Goal: Information Seeking & Learning: Understand process/instructions

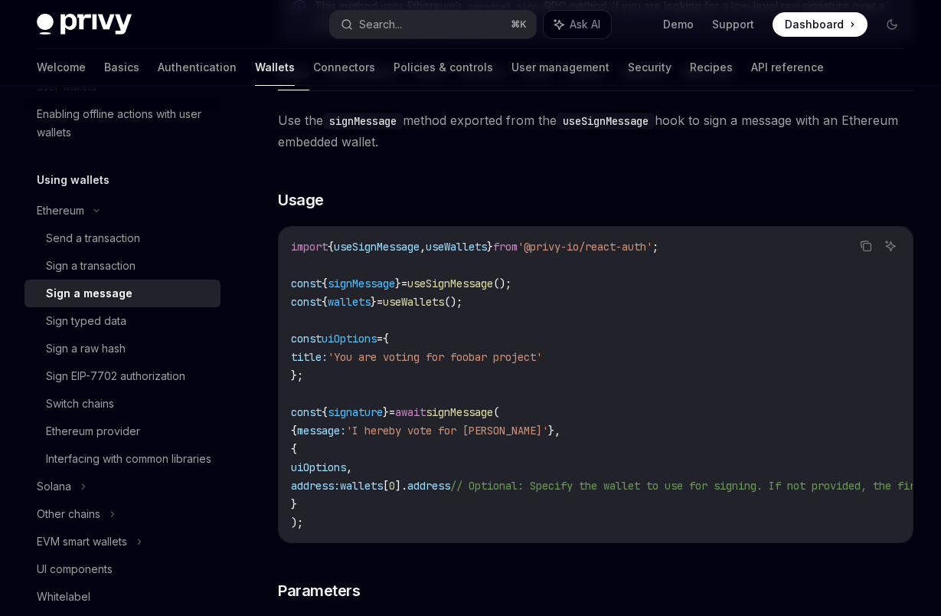
scroll to position [314, 0]
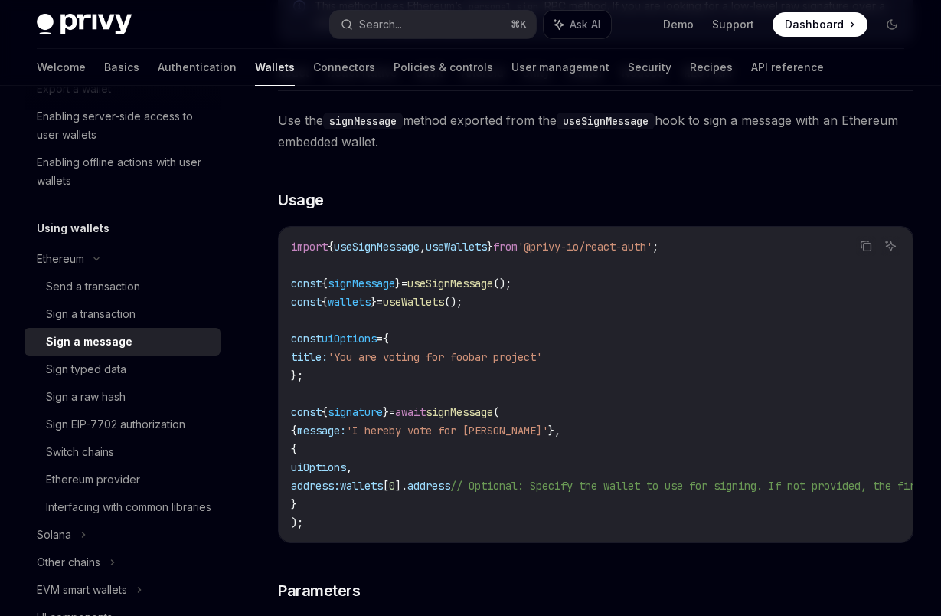
type textarea "*"
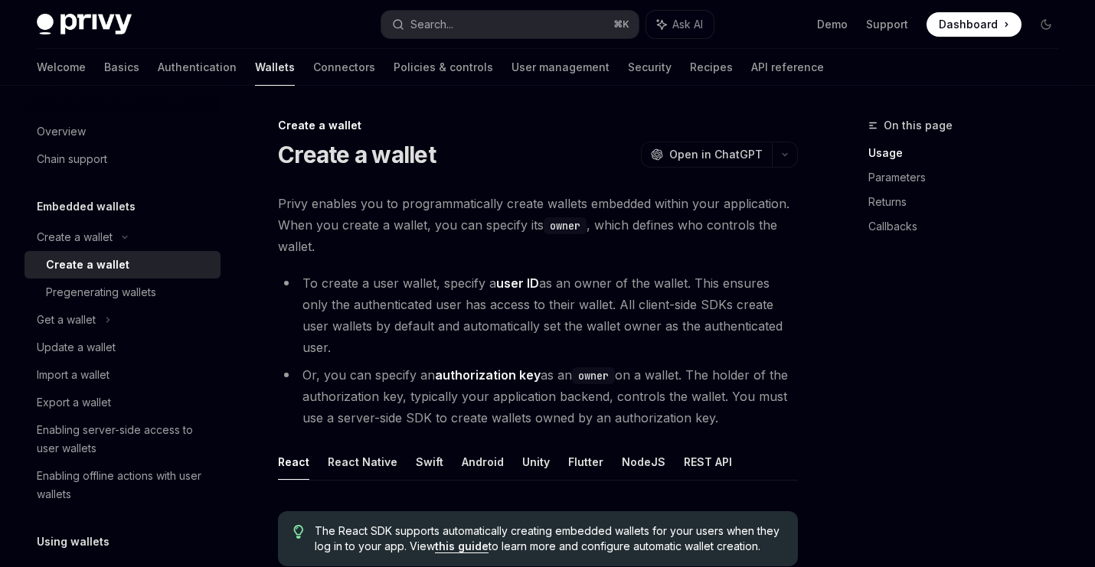
click at [239, 20] on div "Privy Docs home page" at bounding box center [203, 24] width 332 height 21
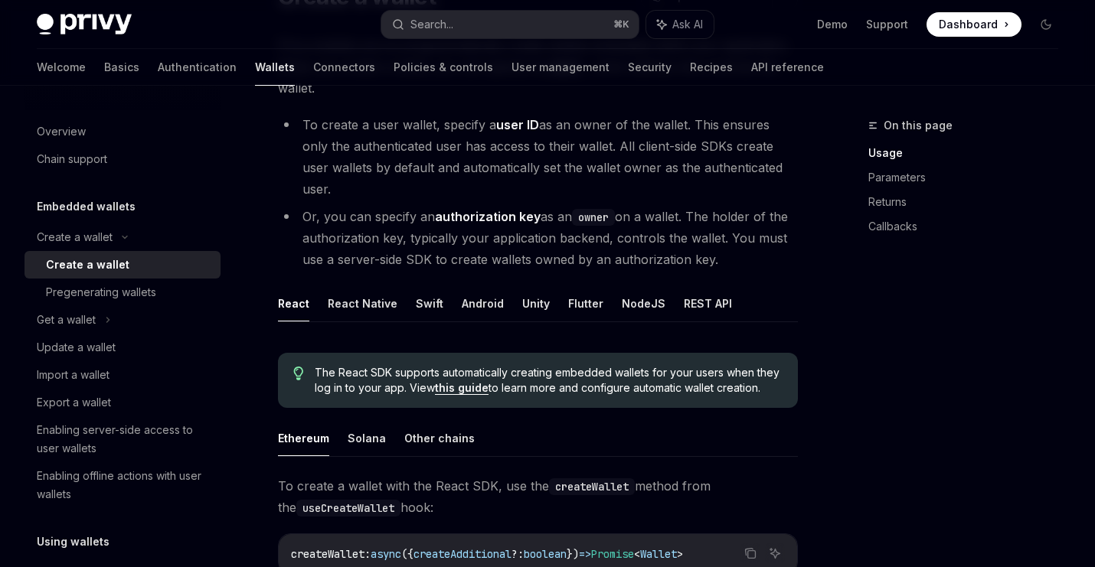
scroll to position [166, 0]
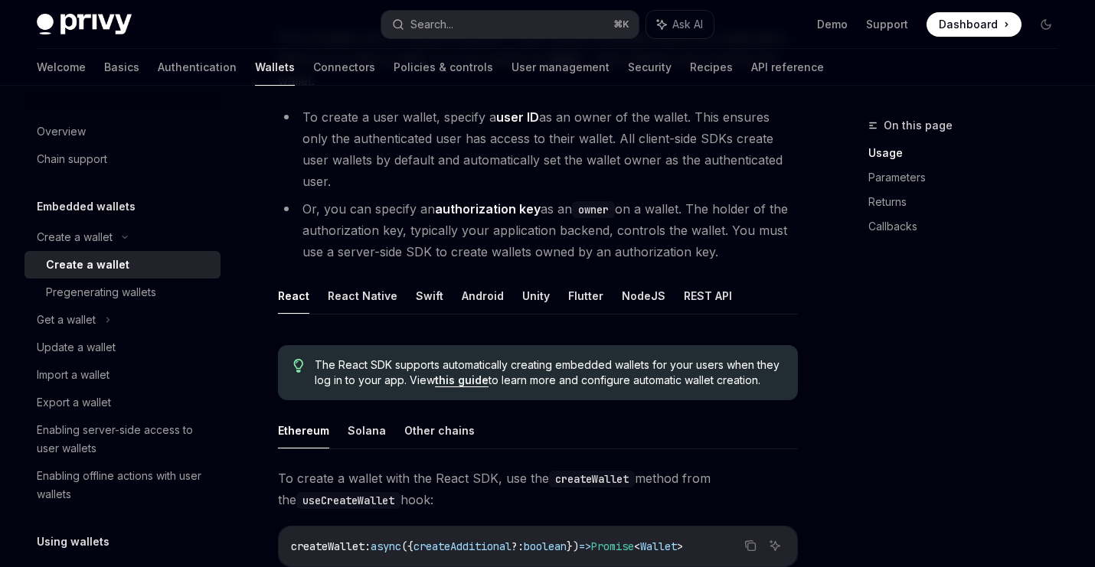
click at [685, 281] on button "REST API" at bounding box center [708, 296] width 48 height 36
type textarea "*"
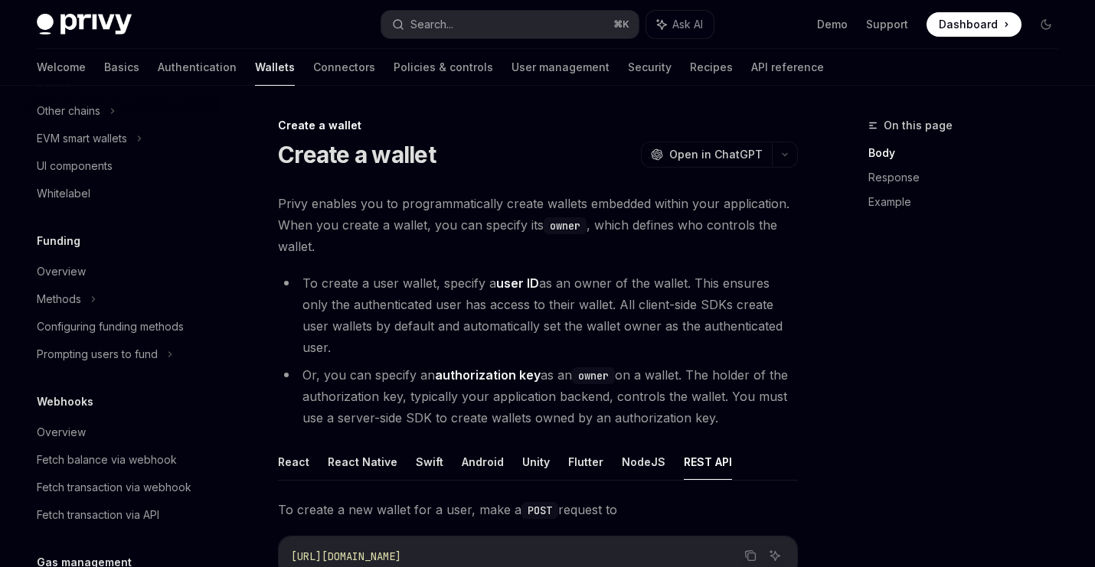
scroll to position [511, 0]
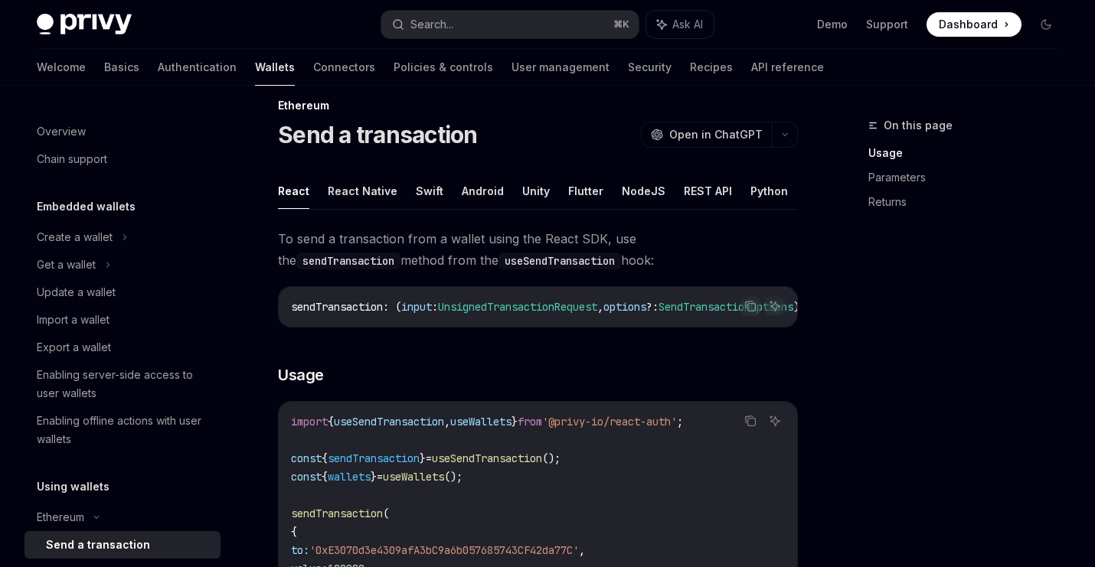
scroll to position [51, 0]
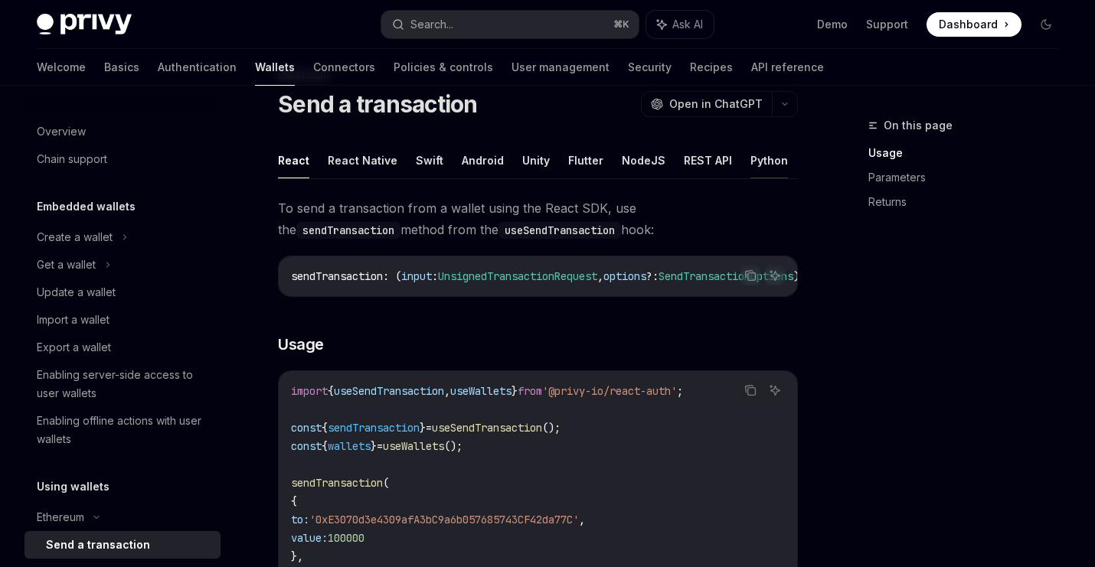
click at [750, 157] on button "Python" at bounding box center [769, 160] width 38 height 36
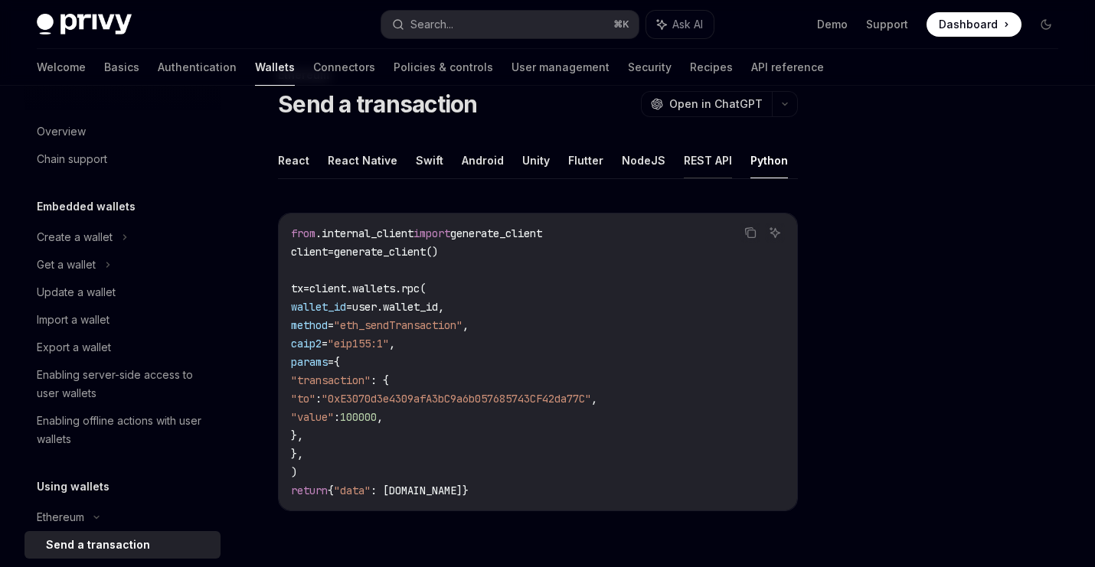
click at [714, 162] on button "REST API" at bounding box center [708, 160] width 48 height 36
type textarea "*"
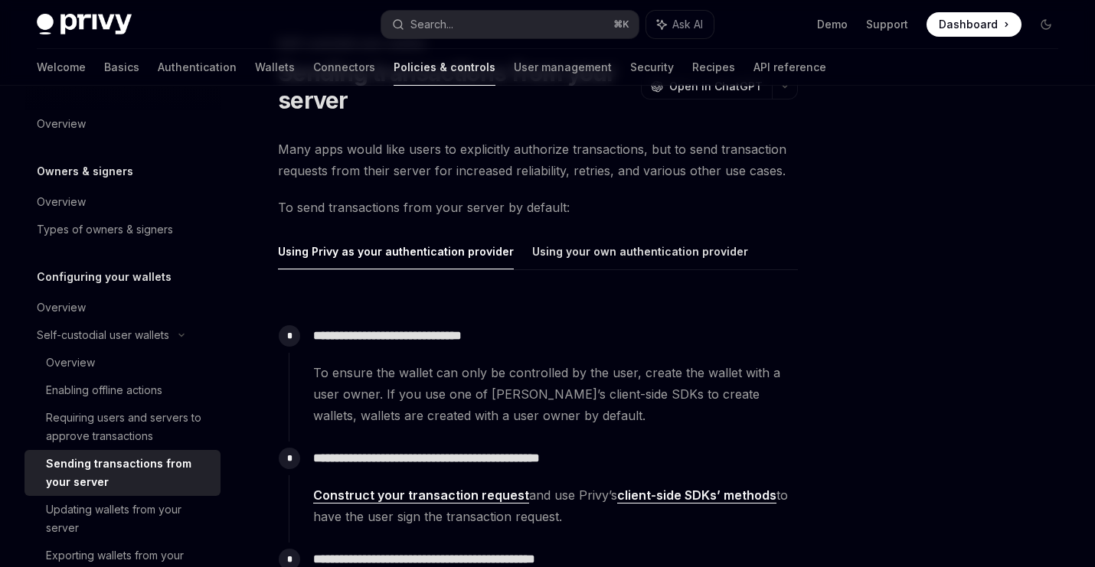
scroll to position [152, 0]
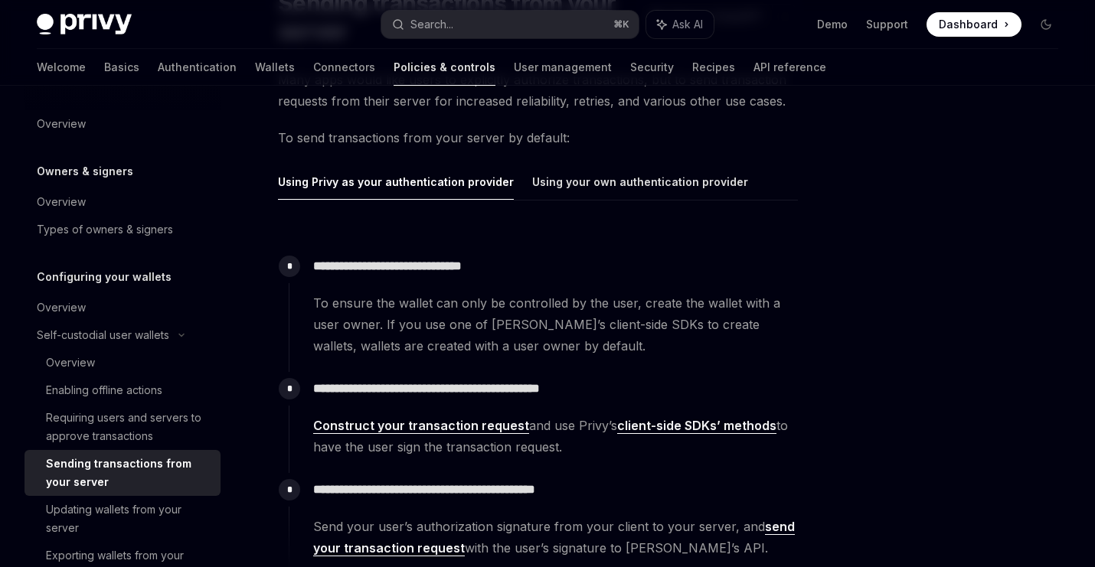
click at [462, 318] on span "To ensure the wallet can only be controlled by the user, create the wallet with…" at bounding box center [555, 324] width 484 height 64
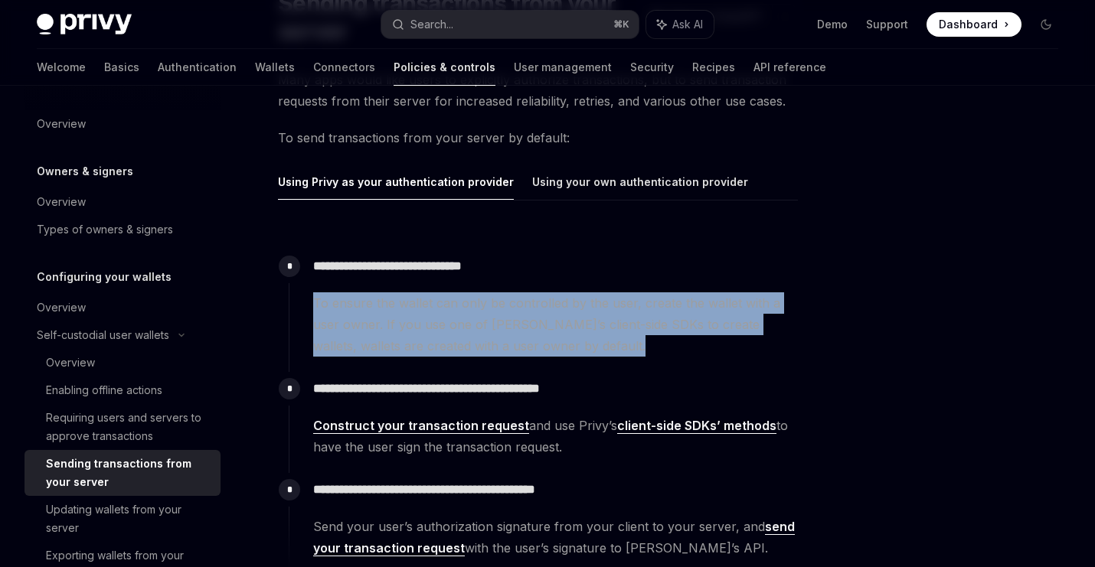
click at [478, 323] on span "To ensure the wallet can only be controlled by the user, create the wallet with…" at bounding box center [555, 324] width 484 height 64
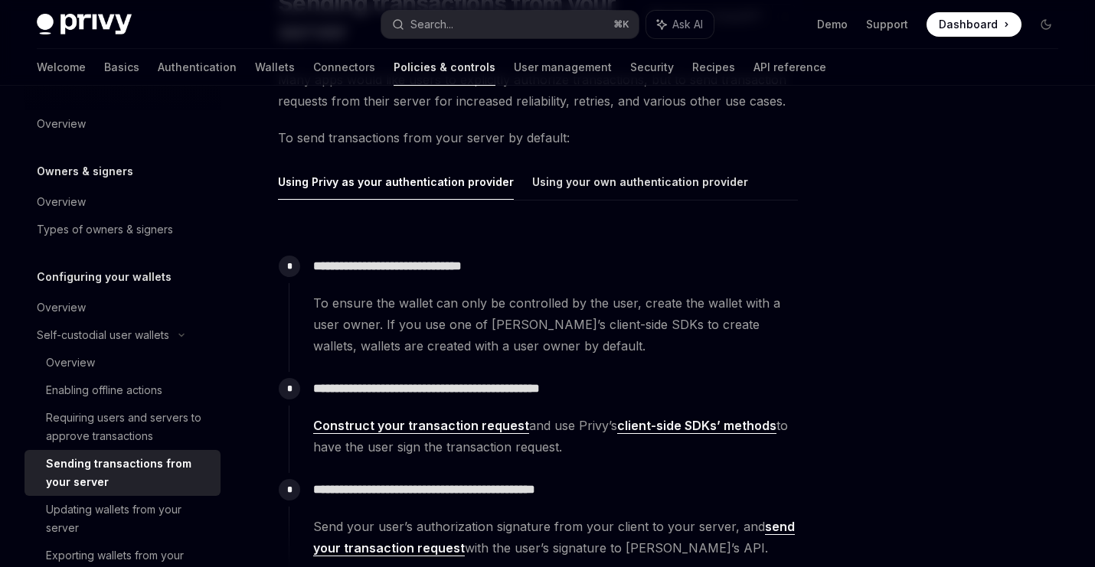
click at [478, 323] on span "To ensure the wallet can only be controlled by the user, create the wallet with…" at bounding box center [555, 324] width 484 height 64
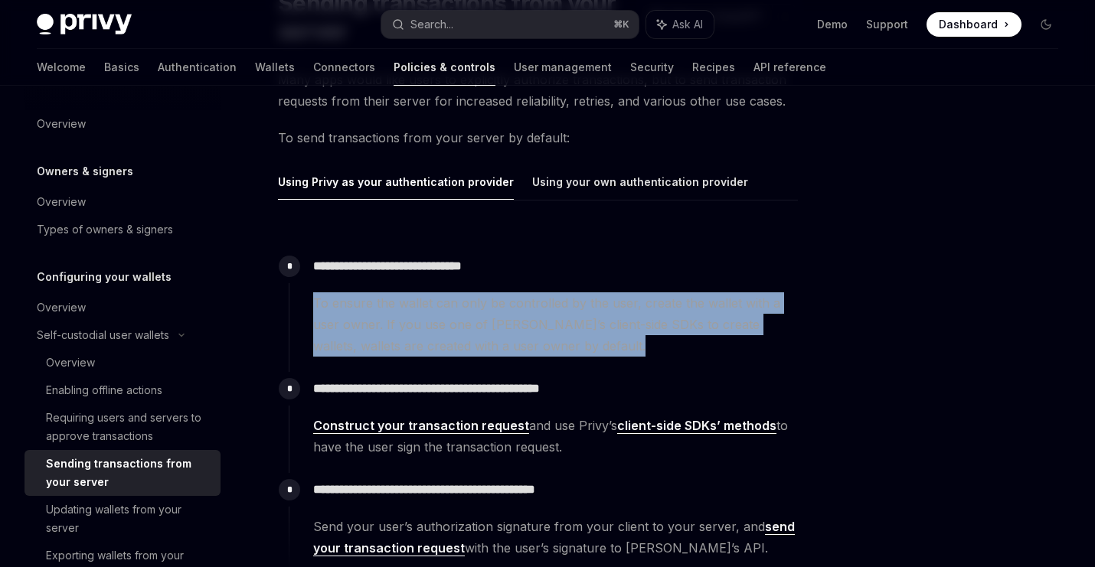
click at [449, 323] on span "To ensure the wallet can only be controlled by the user, create the wallet with…" at bounding box center [555, 324] width 484 height 64
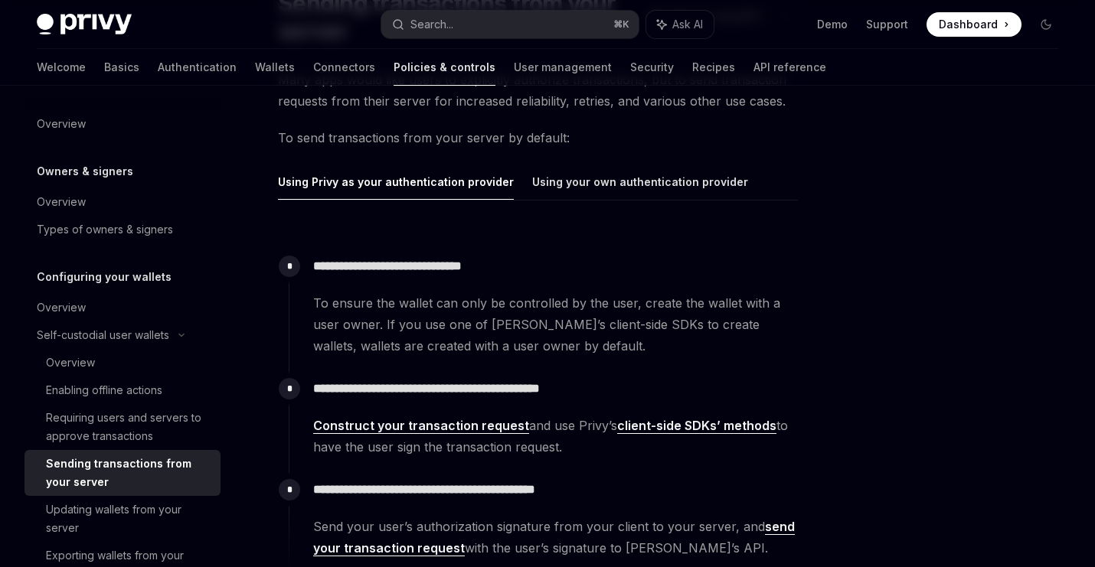
click at [664, 321] on span "To ensure the wallet can only be controlled by the user, create the wallet with…" at bounding box center [555, 324] width 484 height 64
click at [473, 339] on span "To ensure the wallet can only be controlled by the user, create the wallet with…" at bounding box center [555, 324] width 484 height 64
click at [433, 352] on span "To ensure the wallet can only be controlled by the user, create the wallet with…" at bounding box center [555, 324] width 484 height 64
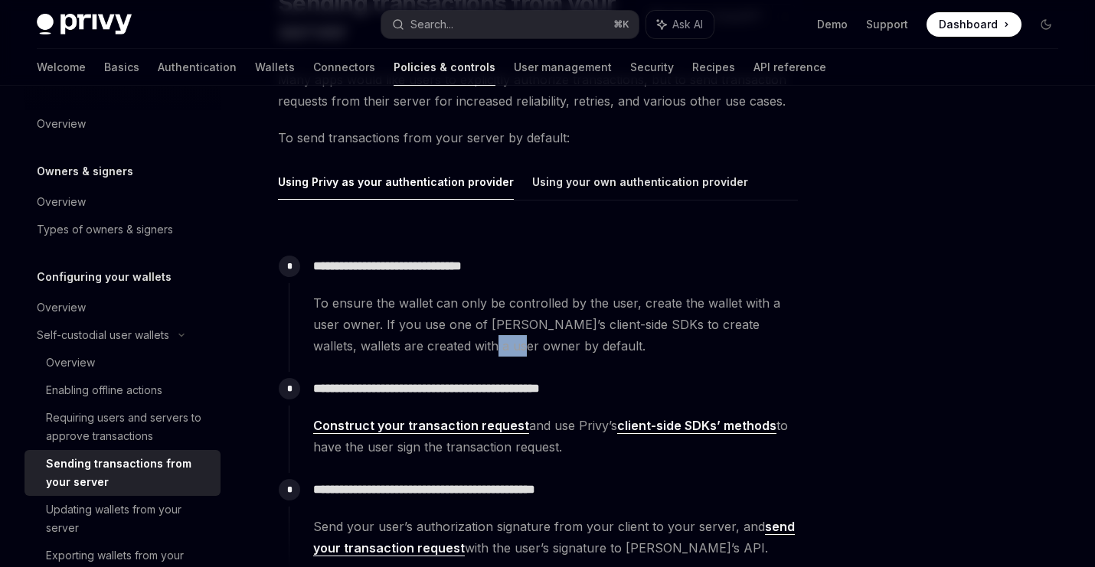
click at [447, 349] on span "To ensure the wallet can only be controlled by the user, create the wallet with…" at bounding box center [555, 324] width 484 height 64
click at [483, 349] on span "To ensure the wallet can only be controlled by the user, create the wallet with…" at bounding box center [555, 324] width 484 height 64
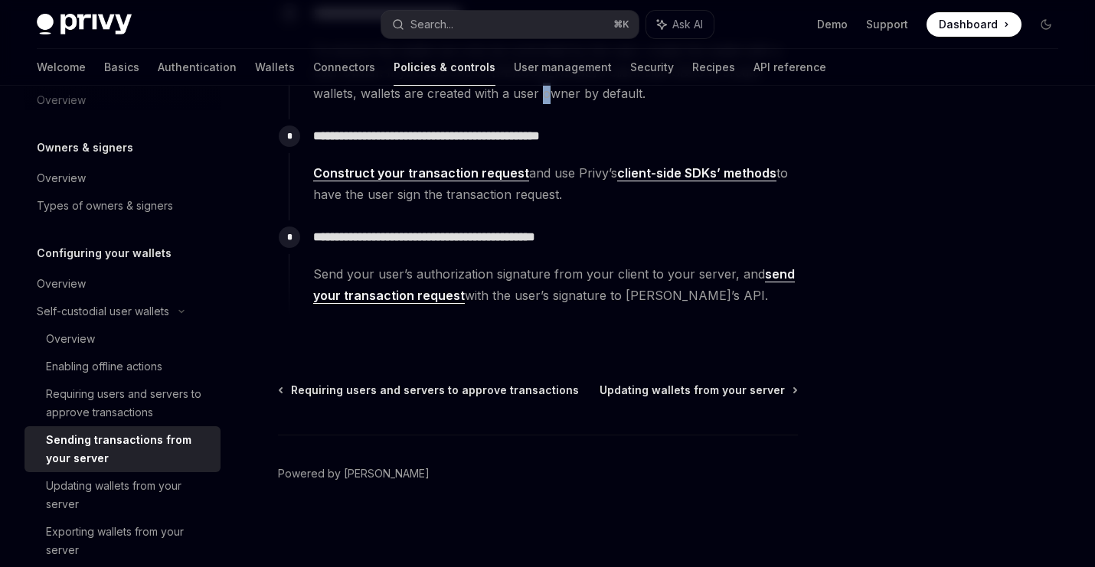
scroll to position [38, 0]
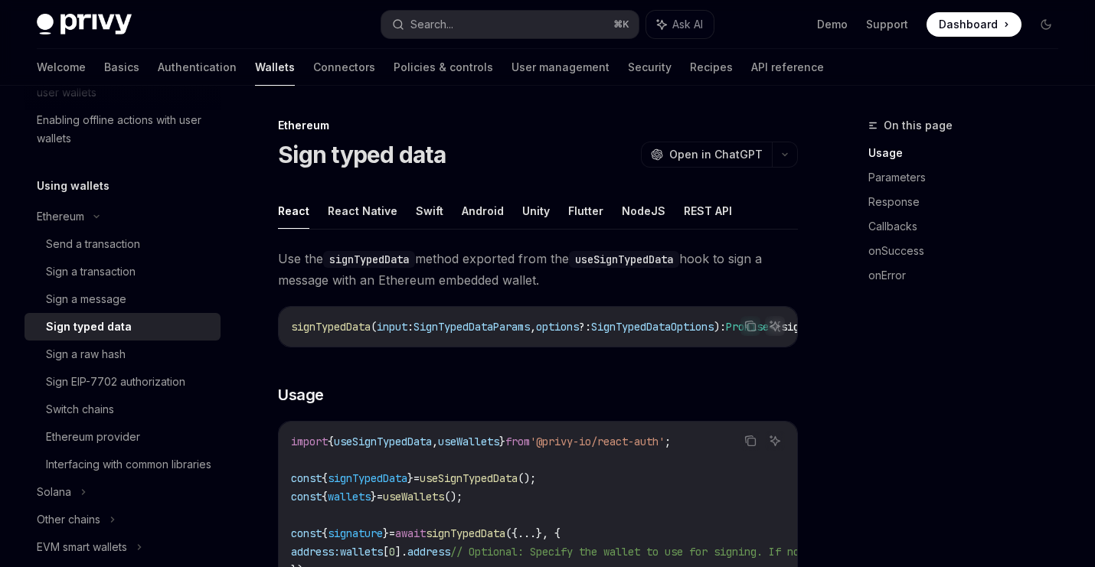
scroll to position [11, 0]
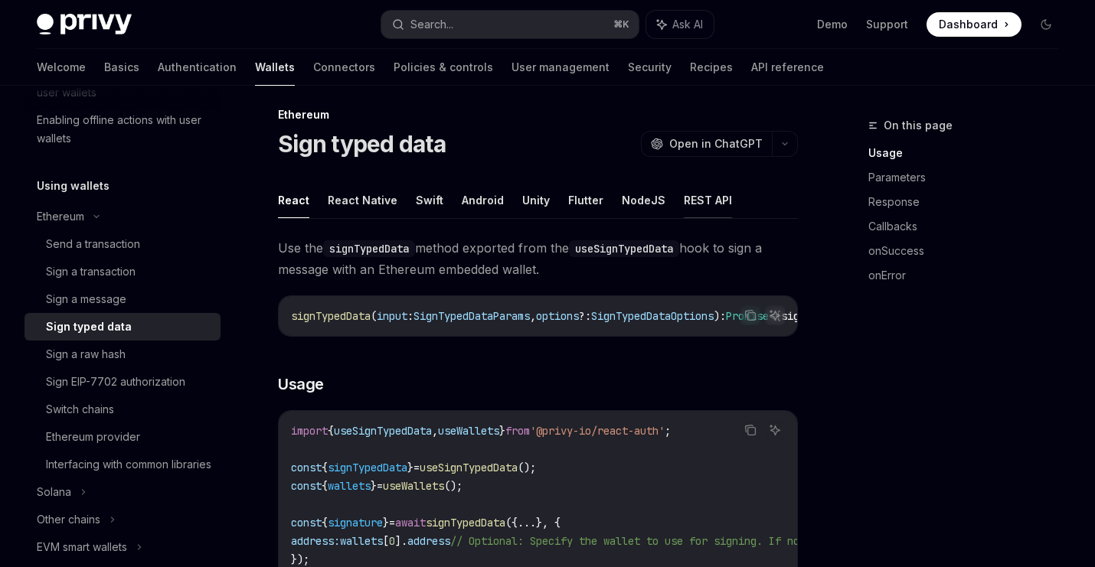
click at [698, 194] on button "REST API" at bounding box center [708, 200] width 48 height 36
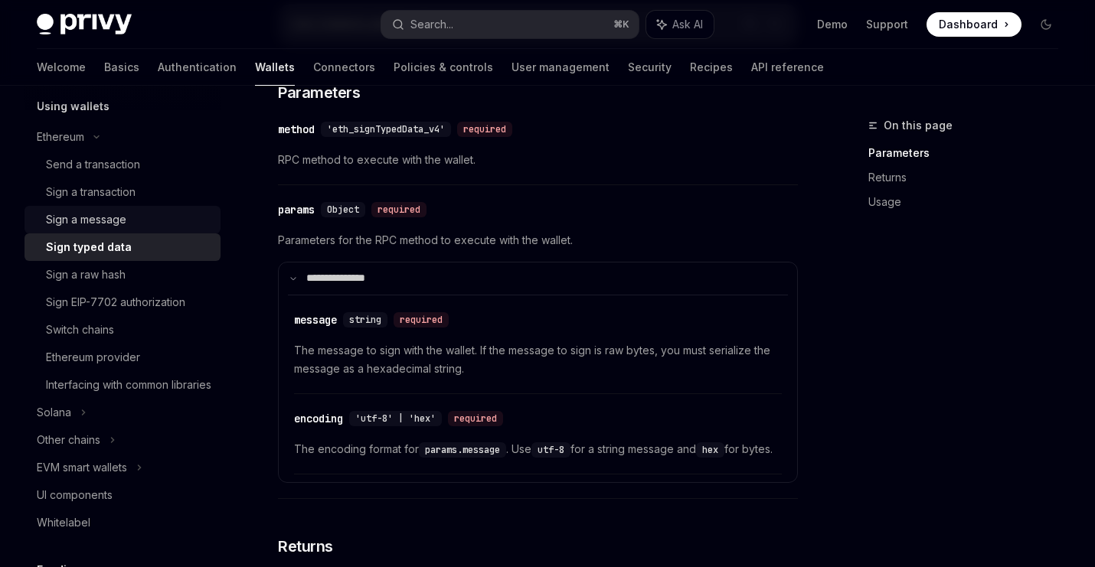
scroll to position [379, 0]
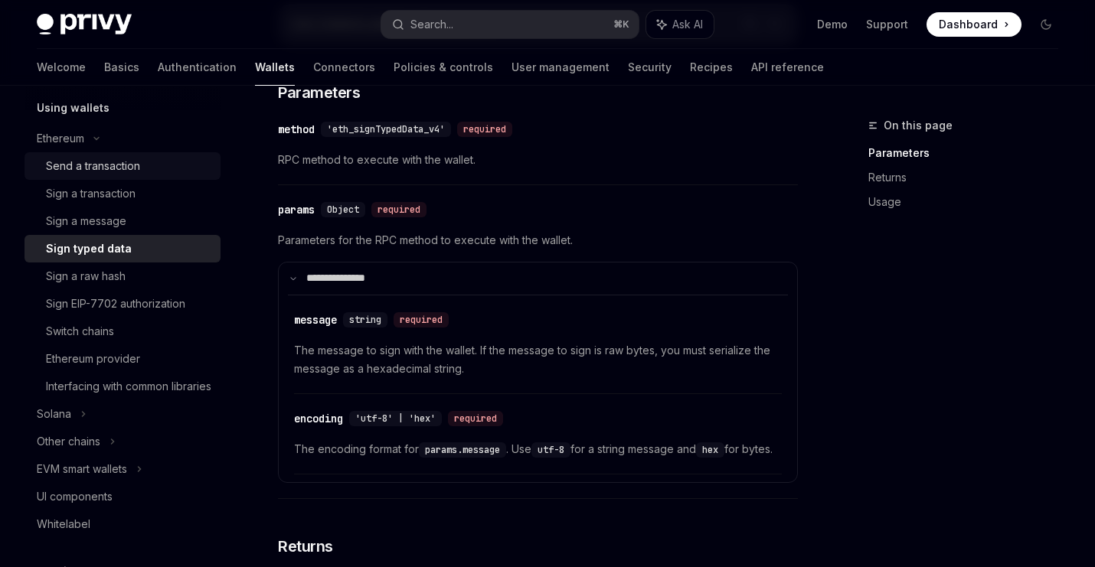
click at [154, 167] on div "Send a transaction" at bounding box center [128, 166] width 165 height 18
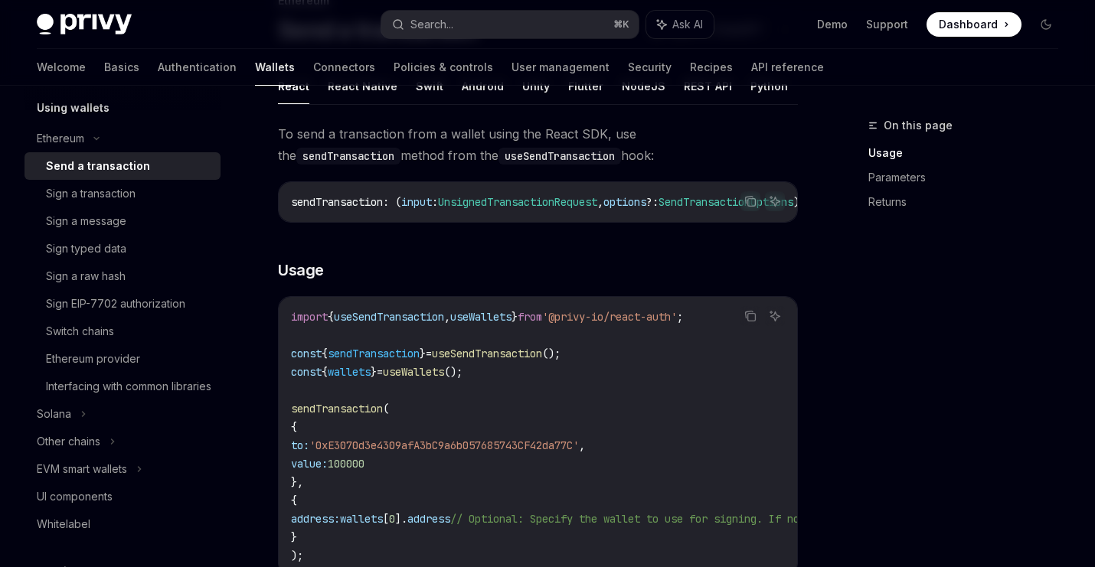
scroll to position [133, 0]
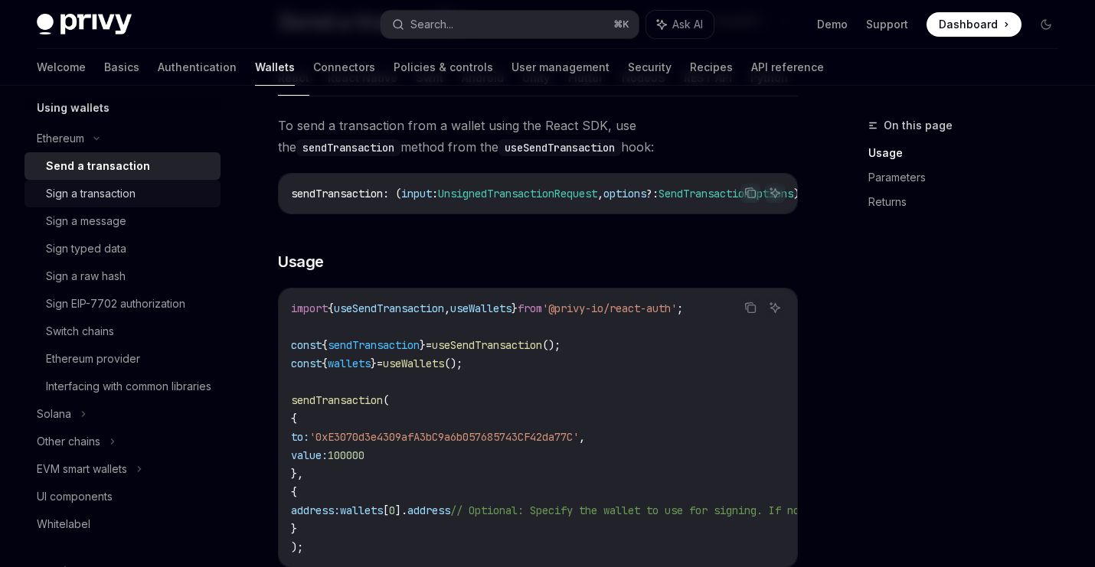
click at [165, 188] on div "Sign a transaction" at bounding box center [128, 194] width 165 height 18
type textarea "*"
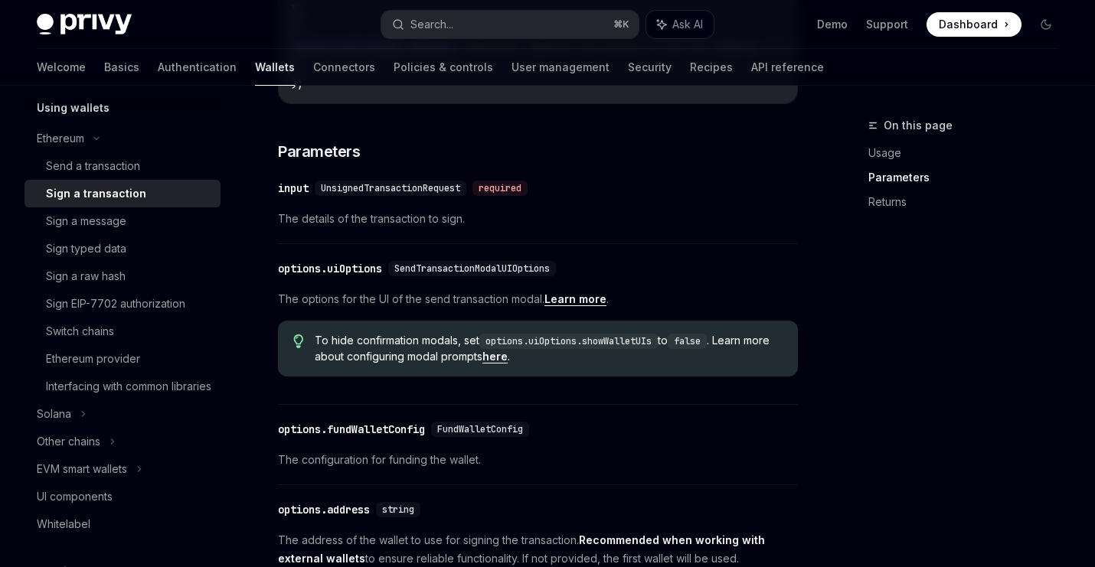
scroll to position [721, 0]
